Goal: Information Seeking & Learning: Learn about a topic

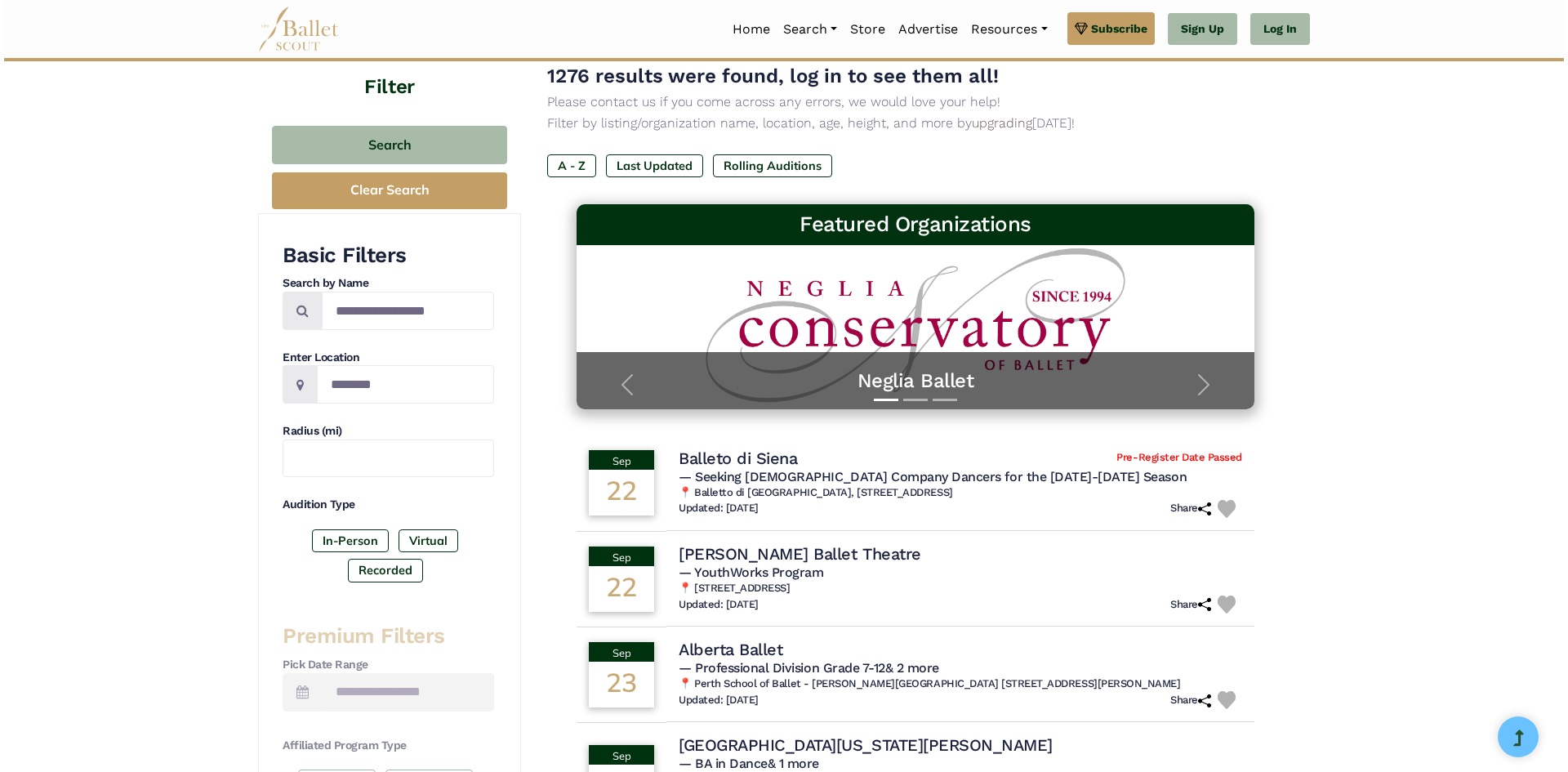
scroll to position [327, 0]
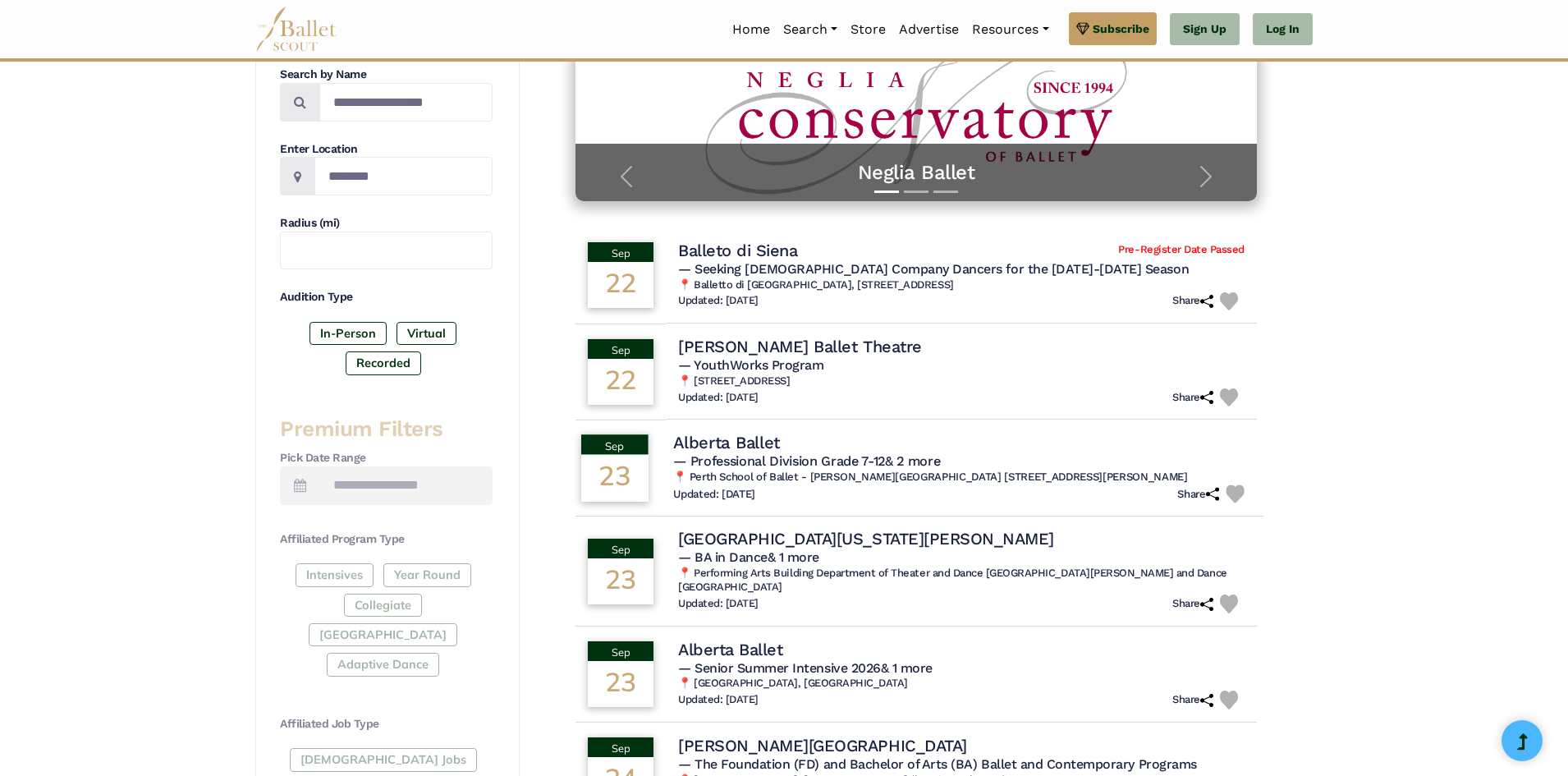
click at [1046, 473] on h6 "📍 Perth School of Ballet - Osborne Park Studios 15/386 Scarborough Beach Rd Osb…" at bounding box center [962, 477] width 578 height 14
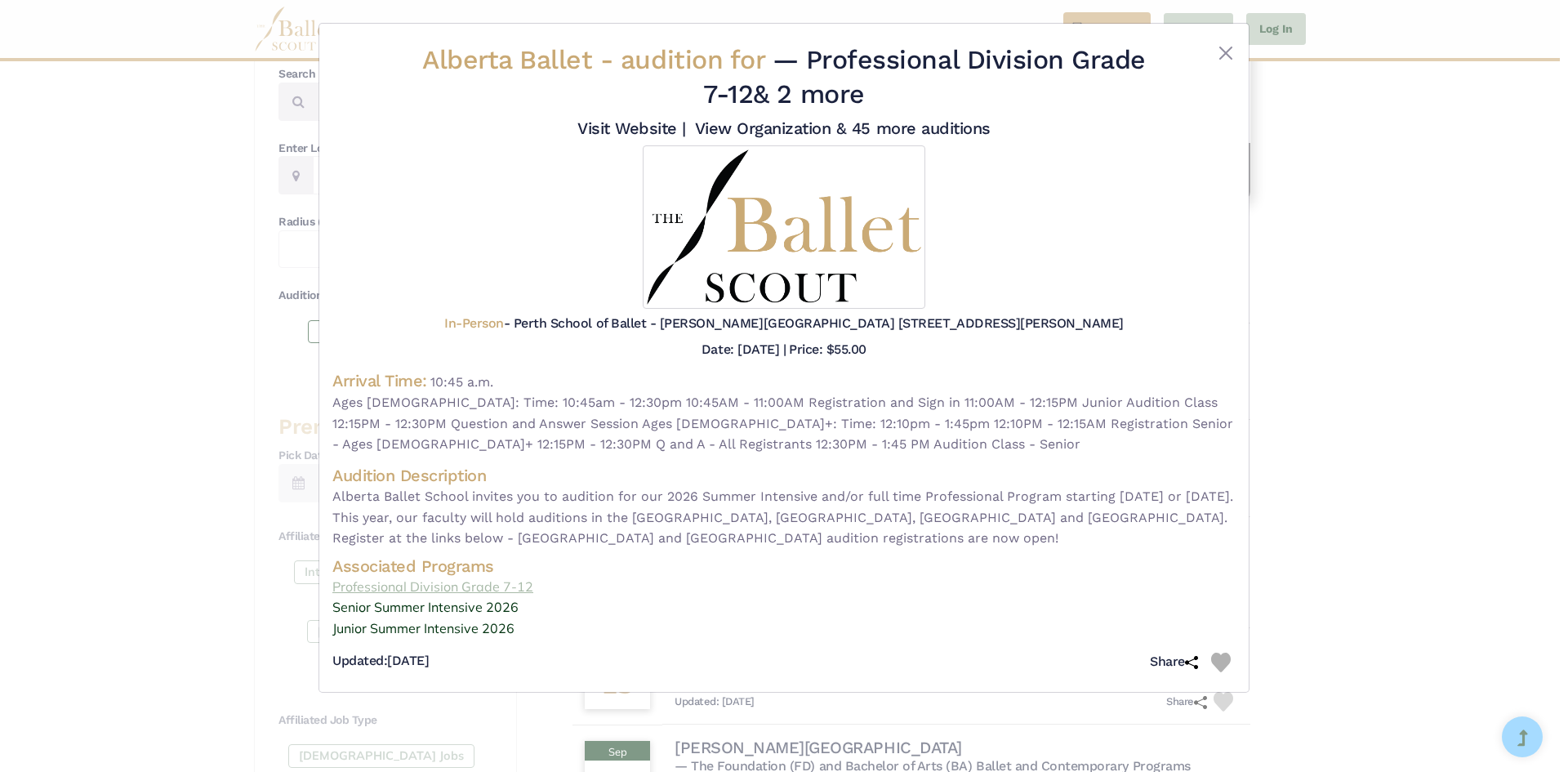
click at [554, 592] on link "Professional Division Grade 7-12" at bounding box center [784, 587] width 903 height 21
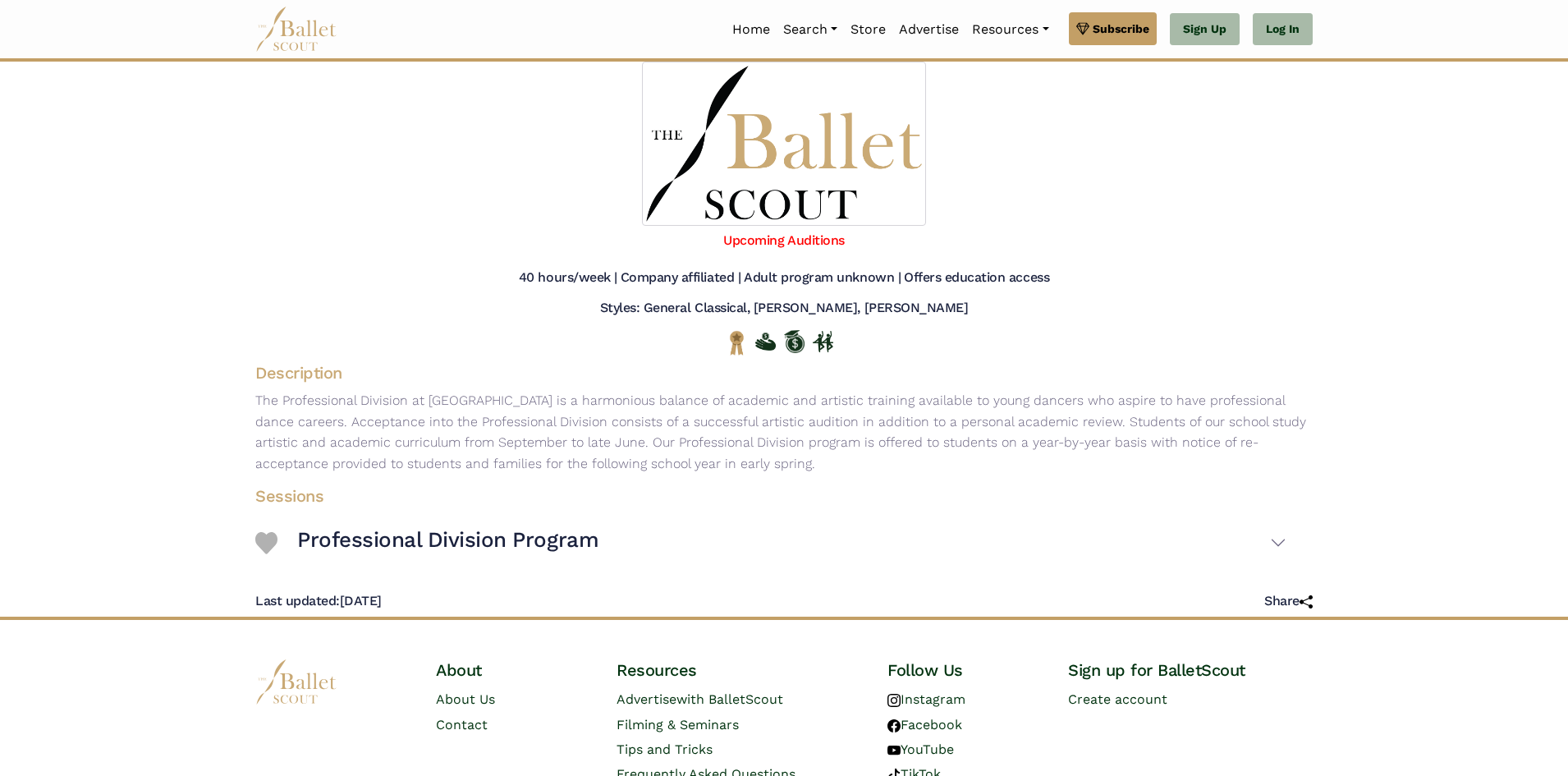
scroll to position [164, 0]
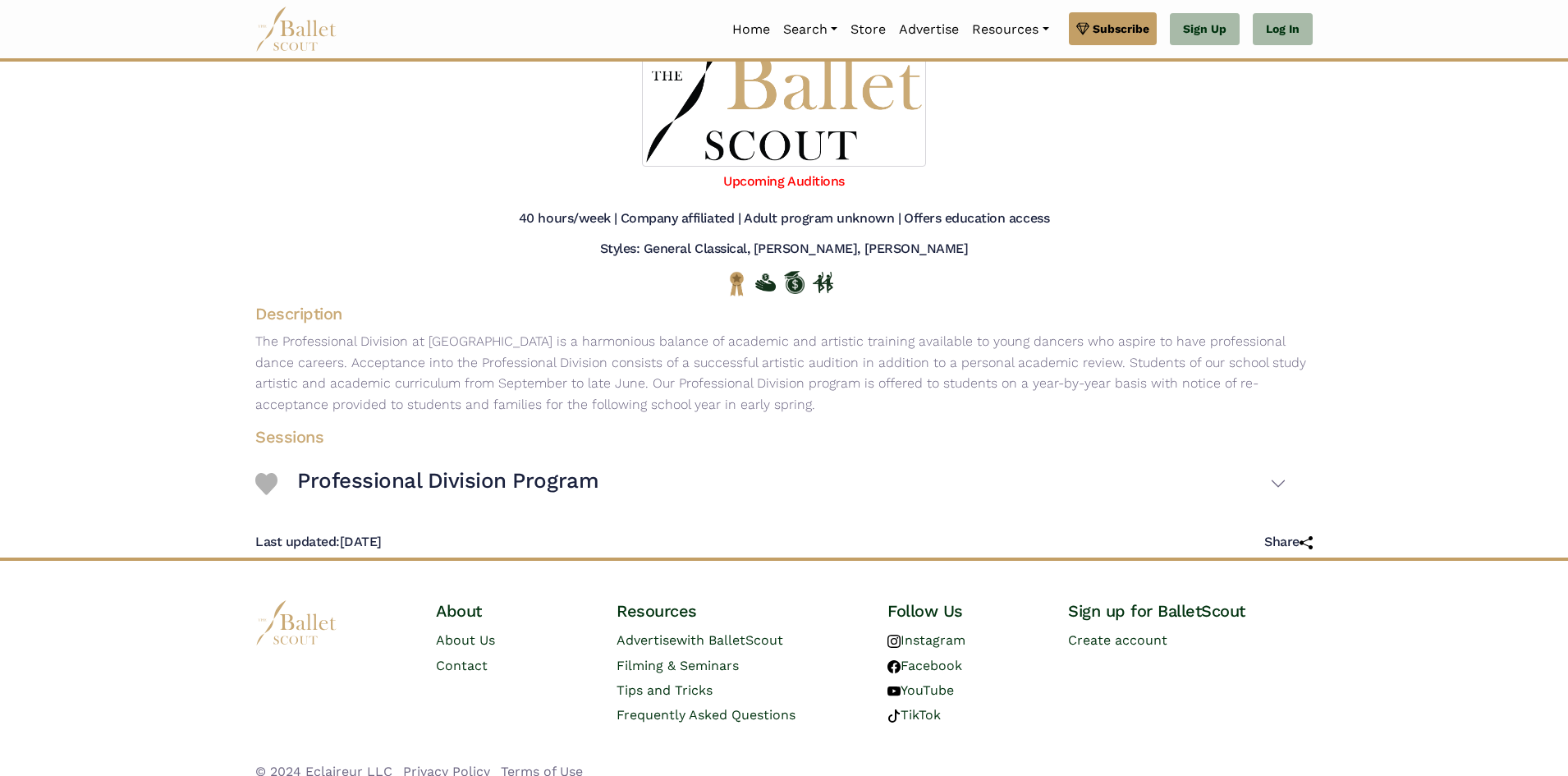
click at [1301, 515] on div "Sessions Professional Division Program Session Information Ages: Dates: Housing" at bounding box center [770, 467] width 1083 height 95
drag, startPoint x: 1280, startPoint y: 520, endPoint x: 1287, endPoint y: 525, distance: 8.6
click at [1279, 508] on button "Professional Division Program" at bounding box center [792, 485] width 989 height 47
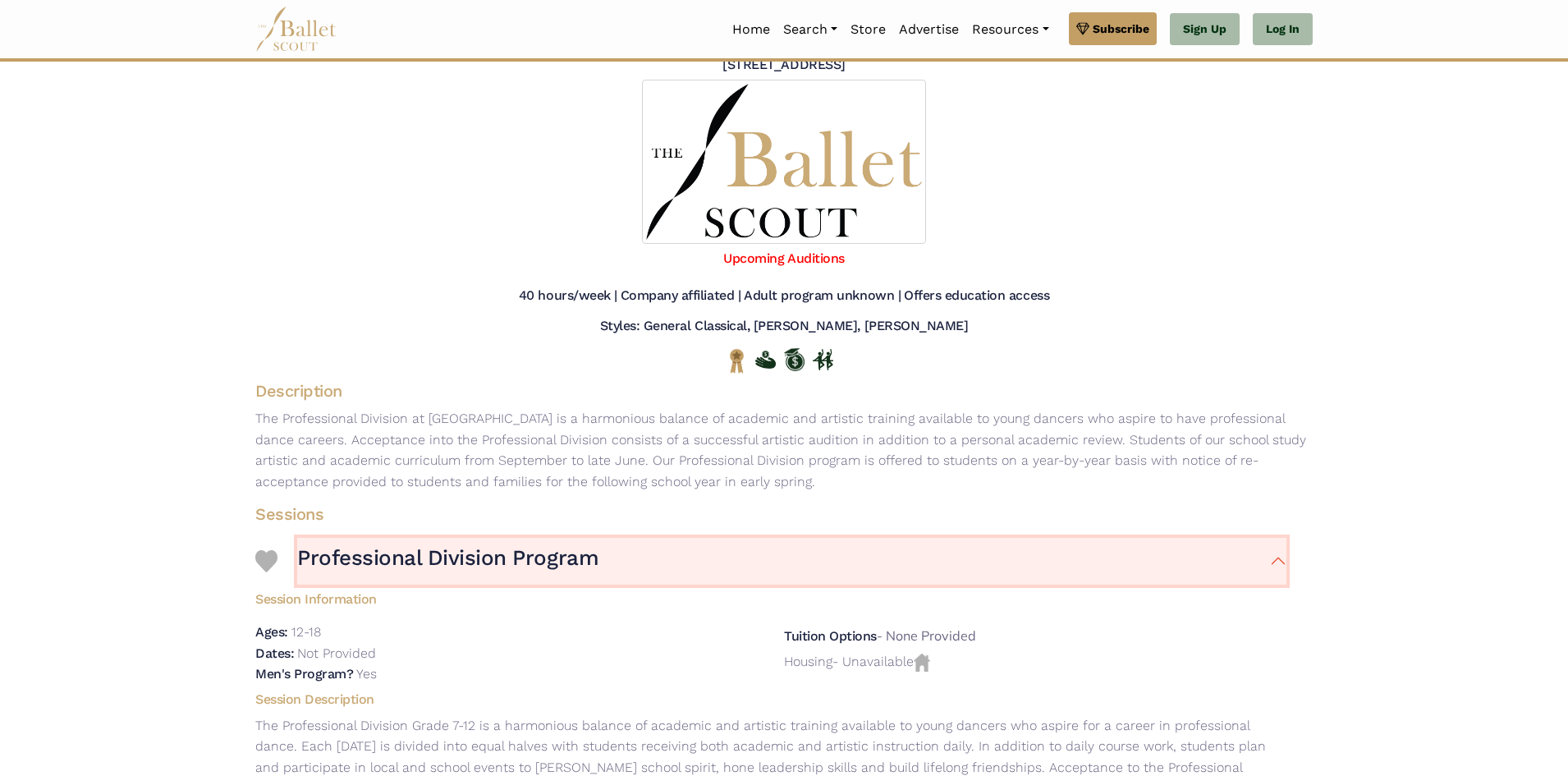
scroll to position [0, 0]
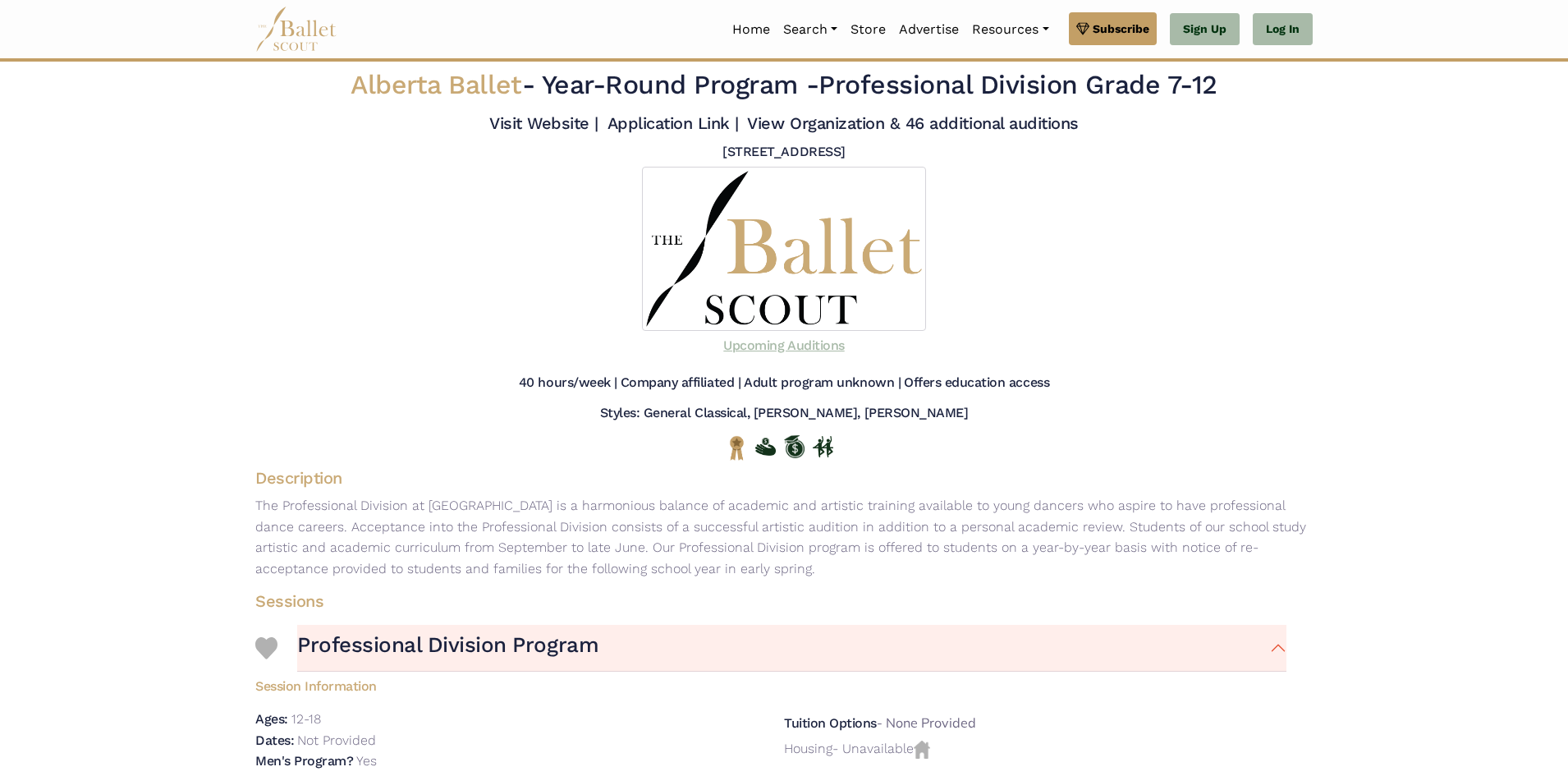
click at [781, 353] on link "Upcoming Auditions" at bounding box center [784, 345] width 120 height 15
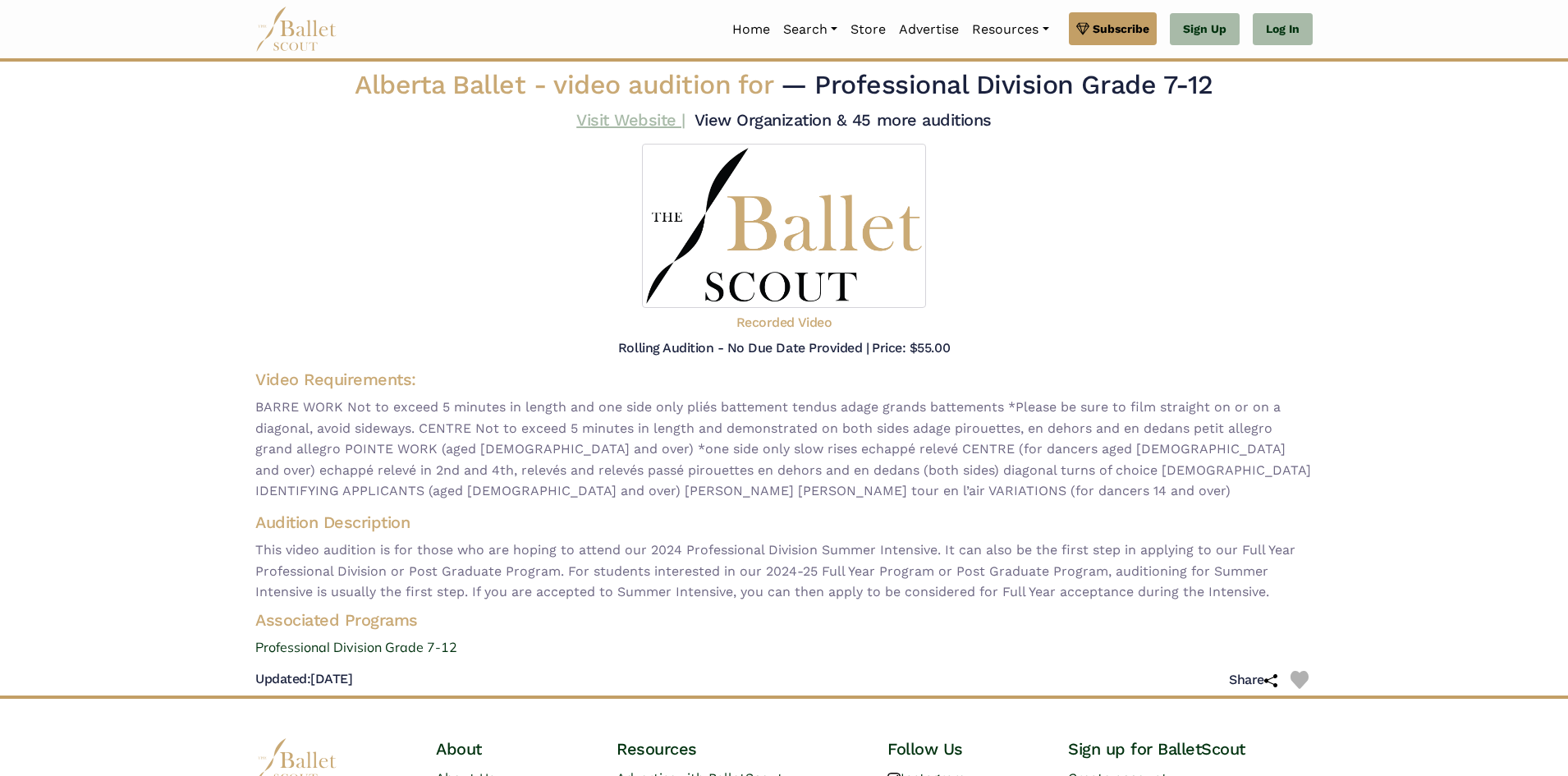
click at [664, 125] on link "Visit Website |" at bounding box center [630, 119] width 109 height 19
